Goal: Unclear

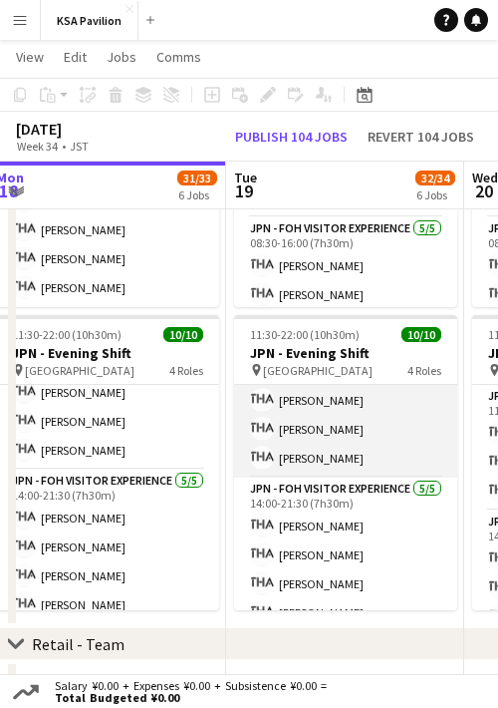
scroll to position [28, 0]
